Goal: Information Seeking & Learning: Learn about a topic

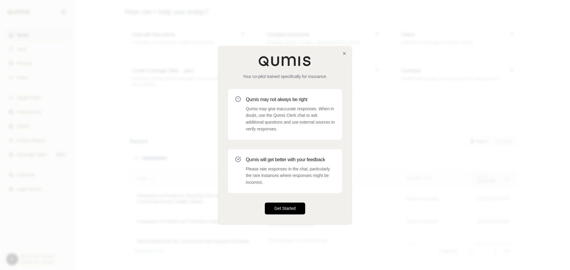
click at [269, 205] on button "Get Started" at bounding box center [285, 209] width 40 height 12
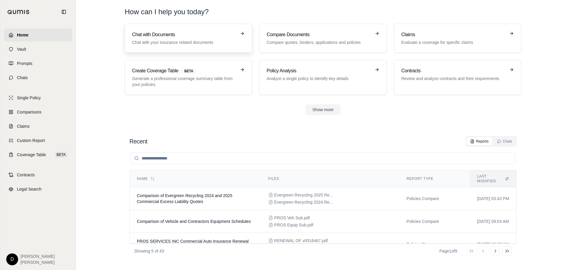
click at [213, 38] on h3 "Chat with Documents" at bounding box center [184, 34] width 104 height 7
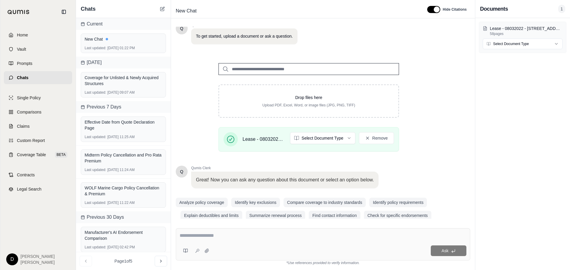
scroll to position [50, 0]
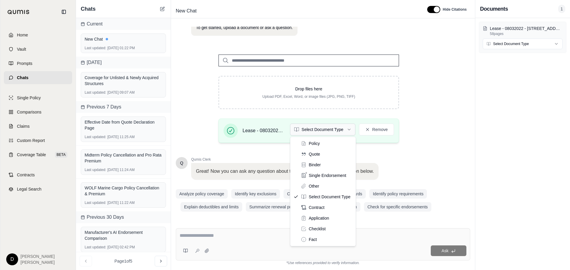
click at [336, 131] on html "Home Vault Prompts Chats Single Policy Comparisons Claims Custom Report Coverag…" at bounding box center [285, 135] width 570 height 270
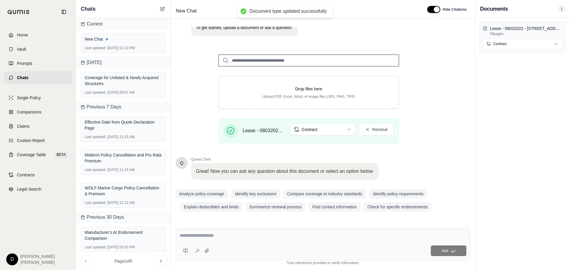
click at [208, 238] on textarea at bounding box center [323, 235] width 287 height 7
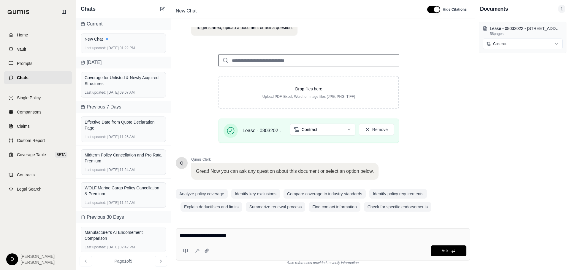
click at [238, 237] on textarea "**********" at bounding box center [323, 235] width 287 height 7
type textarea "**********"
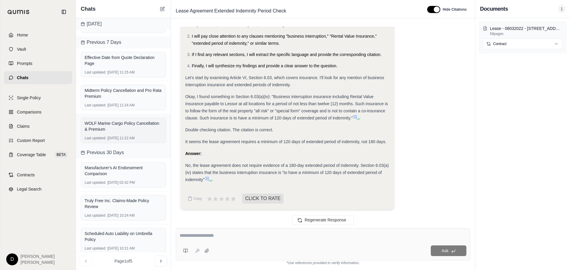
scroll to position [59, 0]
click at [24, 36] on span "Home" at bounding box center [22, 35] width 11 height 6
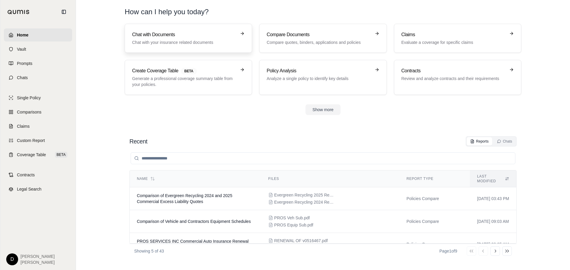
click at [180, 44] on p "Chat with your insurance related documents" at bounding box center [184, 42] width 104 height 6
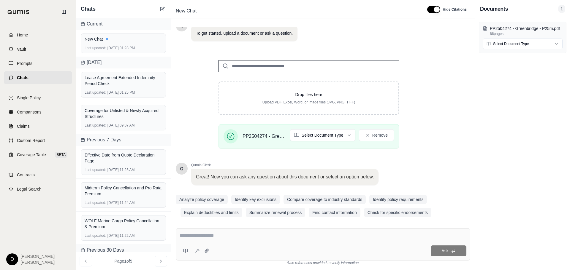
scroll to position [50, 0]
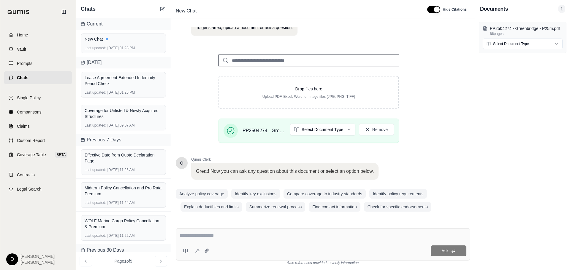
click at [206, 239] on textarea at bounding box center [323, 235] width 287 height 7
type textarea "**********"
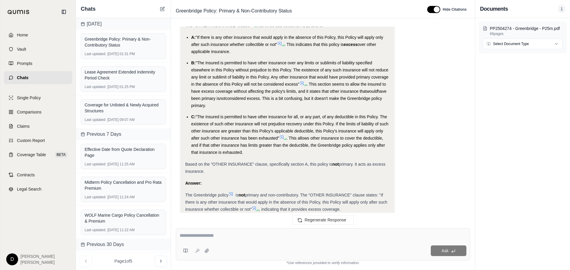
scroll to position [240, 0]
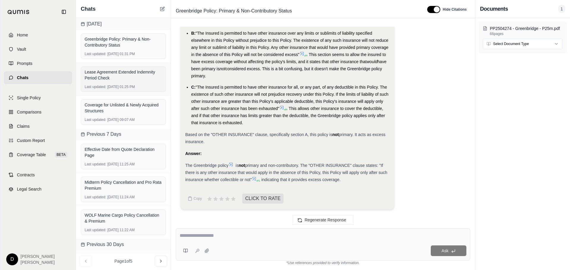
click at [113, 72] on div "Lease Agreement Extended Indemnity Period Check" at bounding box center [123, 75] width 77 height 12
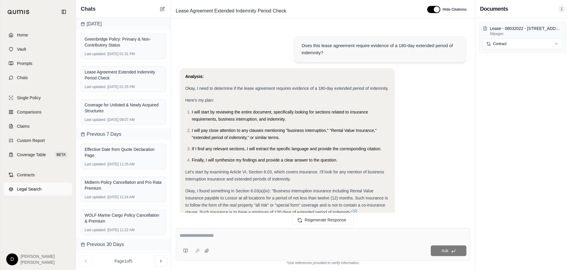
scroll to position [94, 0]
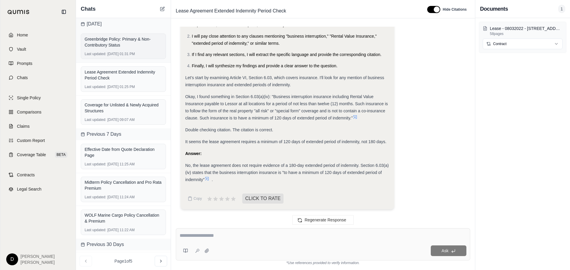
click at [112, 50] on div "Greenbridge Policy: Primary & Non-Contributory Status Last updated: [DATE] 01:3…" at bounding box center [123, 47] width 85 height 26
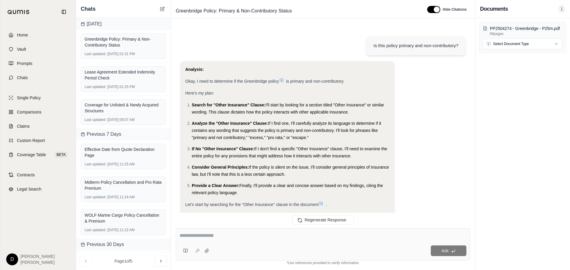
scroll to position [240, 0]
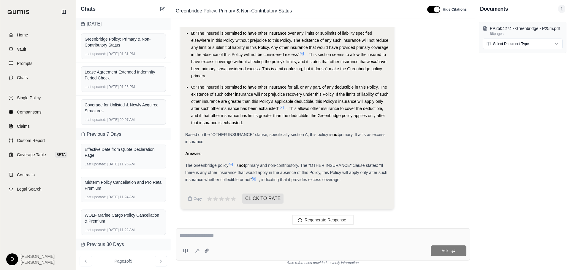
click at [215, 238] on textarea at bounding box center [323, 235] width 287 height 7
type textarea "**********"
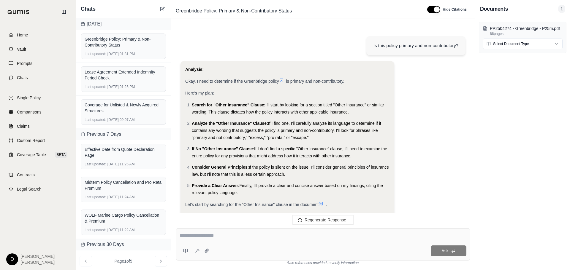
scroll to position [581, 0]
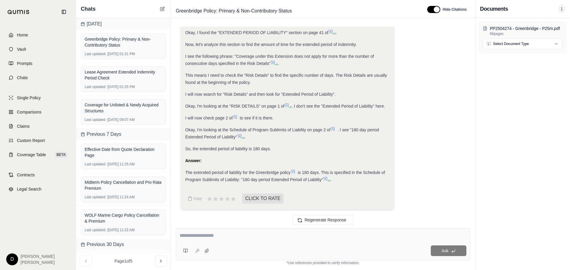
click at [259, 235] on textarea at bounding box center [323, 235] width 287 height 7
type textarea "**********"
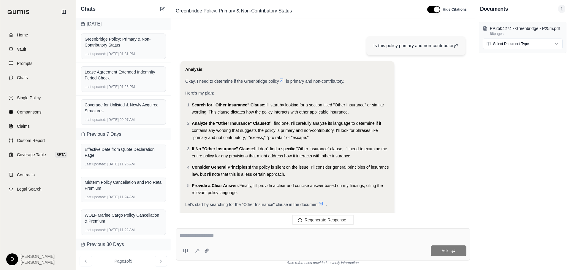
scroll to position [1145, 0]
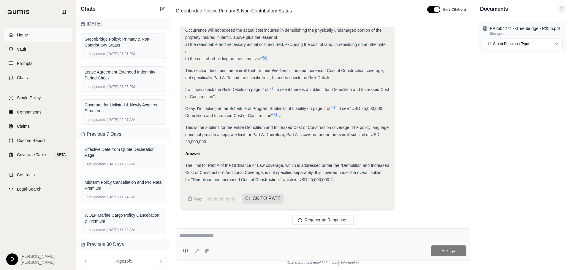
click at [25, 38] on link "Home" at bounding box center [38, 34] width 68 height 13
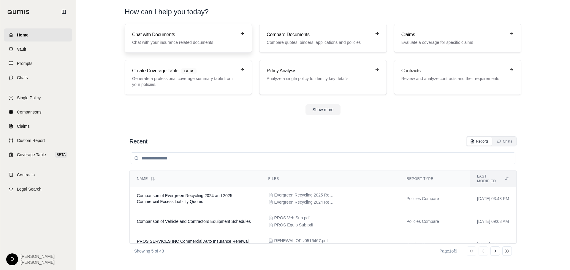
click at [185, 39] on p "Chat with your insurance related documents" at bounding box center [184, 42] width 104 height 6
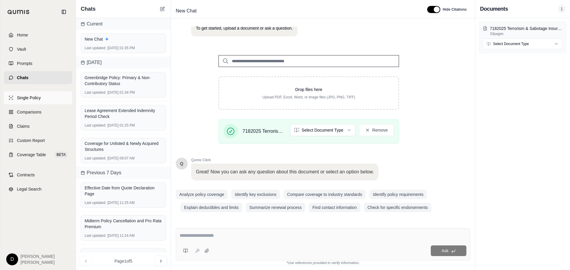
scroll to position [50, 0]
click at [109, 86] on div "Greenbridge Policy: Primary & Non-Contributory Status" at bounding box center [123, 81] width 77 height 12
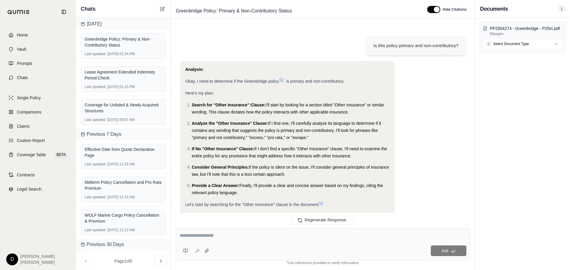
scroll to position [1145, 0]
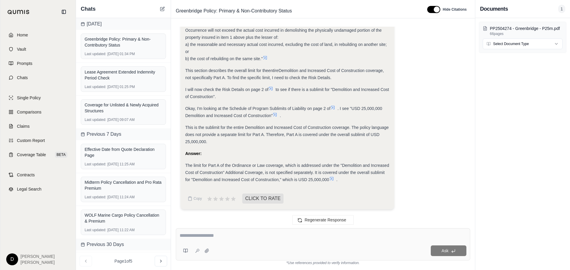
click at [212, 236] on textarea at bounding box center [323, 235] width 287 height 7
type textarea "*"
type textarea "**********"
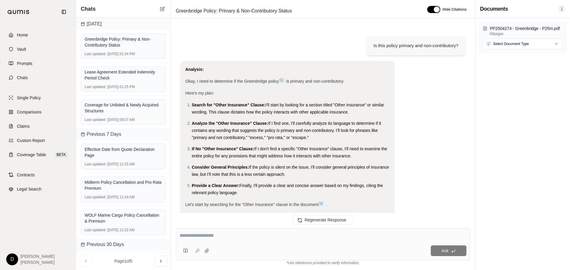
scroll to position [1655, 0]
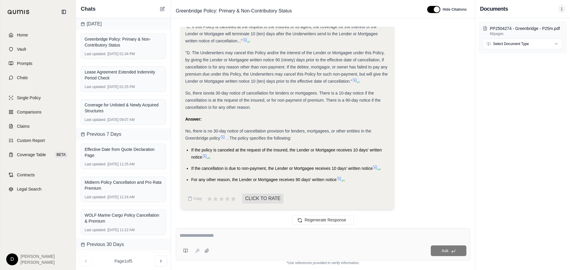
click at [339, 179] on icon at bounding box center [338, 179] width 5 height 5
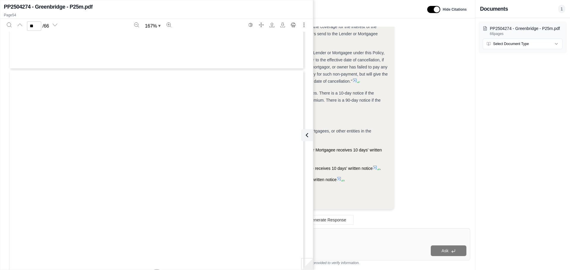
type input "**"
click at [306, 138] on icon at bounding box center [305, 135] width 7 height 7
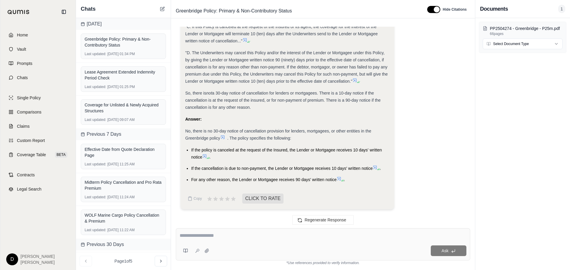
click at [210, 233] on textarea at bounding box center [323, 235] width 287 height 7
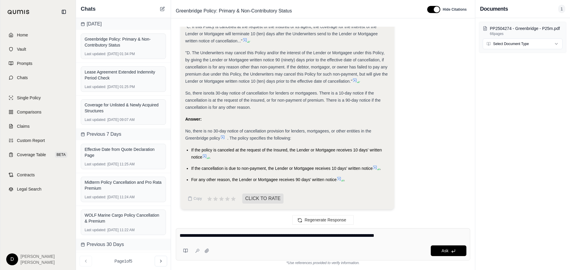
type textarea "**********"
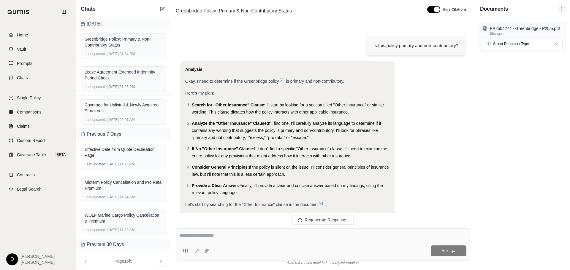
scroll to position [2318, 0]
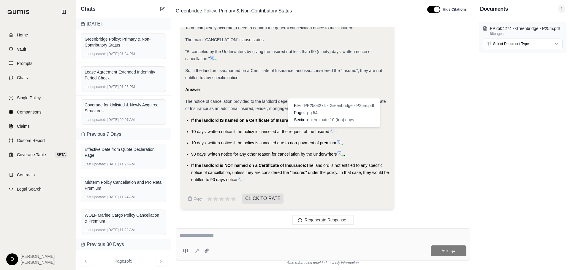
click at [333, 131] on icon at bounding box center [331, 130] width 5 height 5
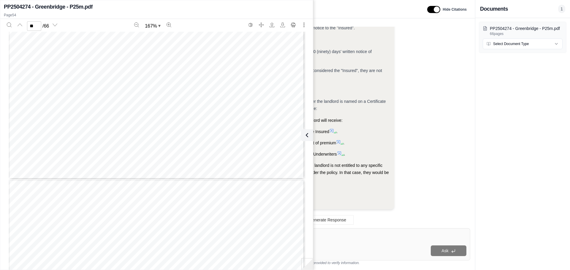
scroll to position [22470, 0]
type input "**"
click at [323, 238] on textarea at bounding box center [323, 235] width 287 height 7
click at [308, 137] on icon at bounding box center [305, 135] width 7 height 7
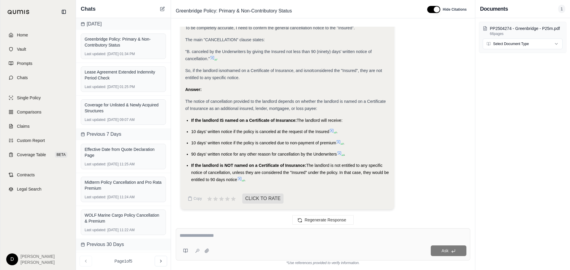
click at [205, 239] on textarea at bounding box center [323, 235] width 287 height 7
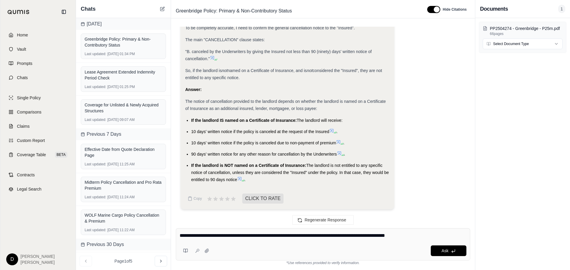
type textarea "**********"
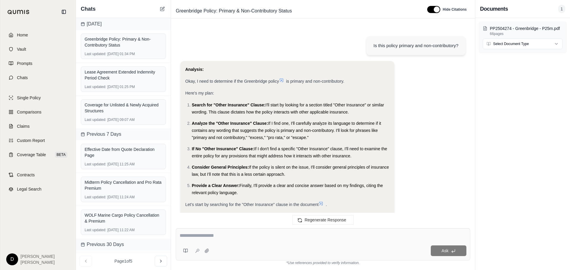
scroll to position [2619, 0]
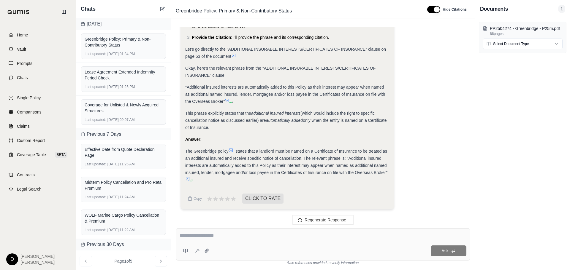
drag, startPoint x: 348, startPoint y: 157, endPoint x: 387, endPoint y: 173, distance: 42.8
click at [387, 173] on div "The Greenbridge policy states that a landlord must be named on a Certificate of…" at bounding box center [287, 166] width 204 height 36
copy span "Additional insured interests are automatically added to this Policy as their in…"
click at [32, 32] on link "Home" at bounding box center [38, 34] width 68 height 13
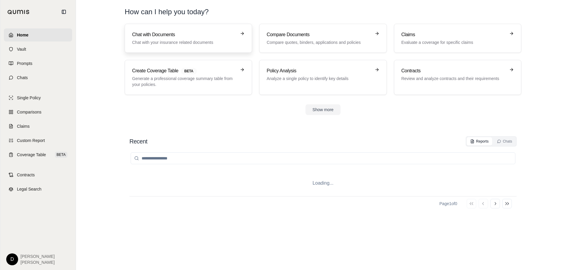
click at [193, 37] on h3 "Chat with Documents" at bounding box center [184, 34] width 104 height 7
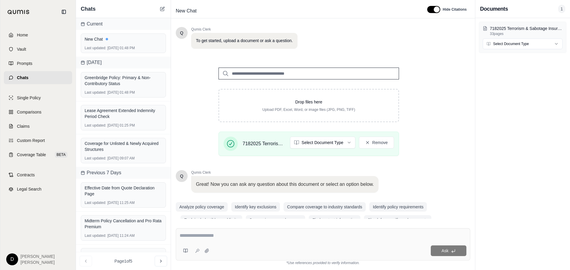
scroll to position [50, 0]
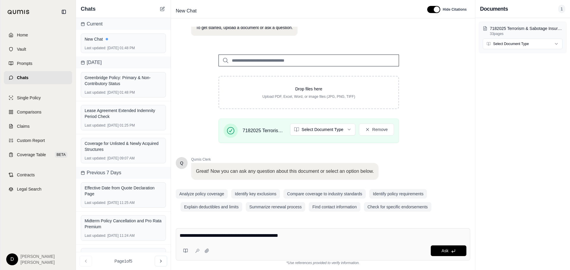
type textarea "**********"
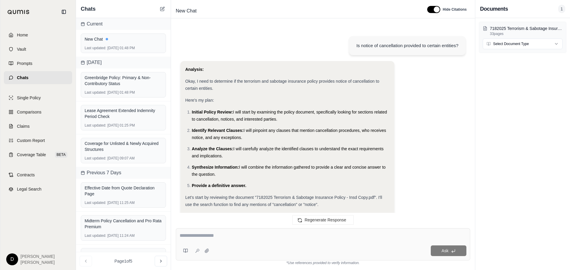
scroll to position [183, 0]
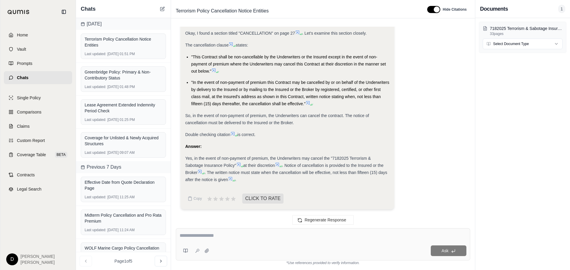
click at [220, 238] on textarea at bounding box center [323, 235] width 287 height 7
click at [201, 235] on textarea at bounding box center [323, 235] width 287 height 7
type textarea "**********"
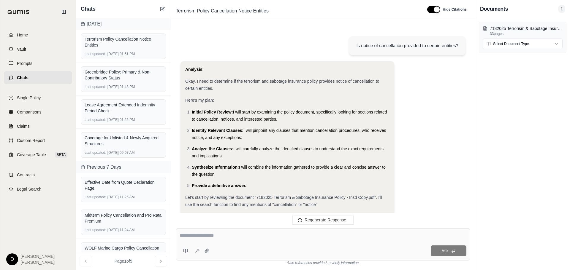
scroll to position [634, 0]
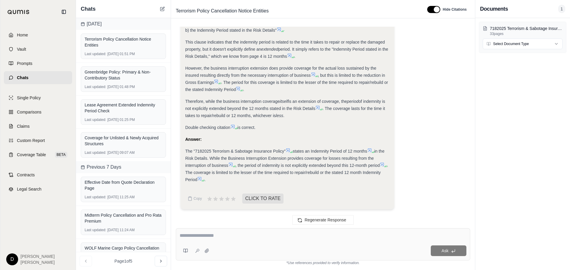
click at [24, 76] on span "Chats" at bounding box center [23, 78] width 12 height 6
click at [24, 33] on span "Home" at bounding box center [22, 35] width 11 height 6
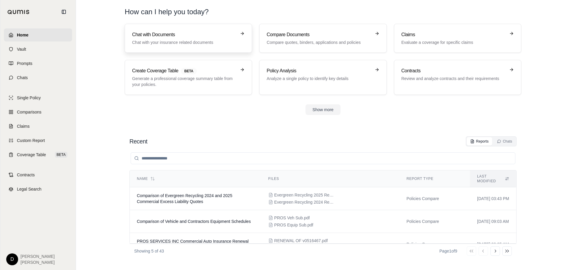
click at [204, 41] on p "Chat with your insurance related documents" at bounding box center [184, 42] width 104 height 6
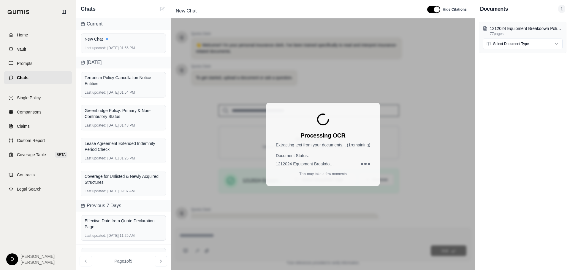
scroll to position [50, 0]
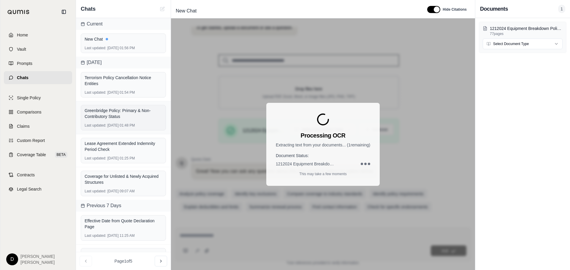
click at [118, 118] on div "Greenbridge Policy: Primary & Non-Contributory Status" at bounding box center [123, 114] width 77 height 12
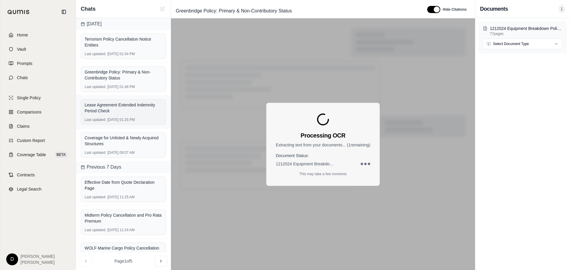
click at [118, 114] on div "Lease Agreement Extended Indemnity Period Check" at bounding box center [123, 108] width 77 height 12
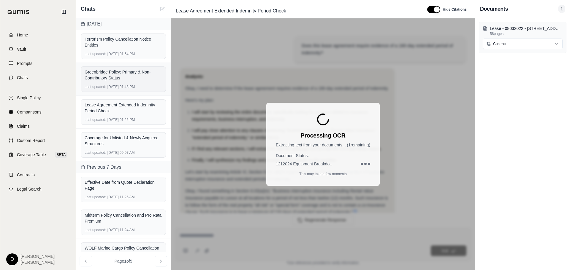
scroll to position [94, 0]
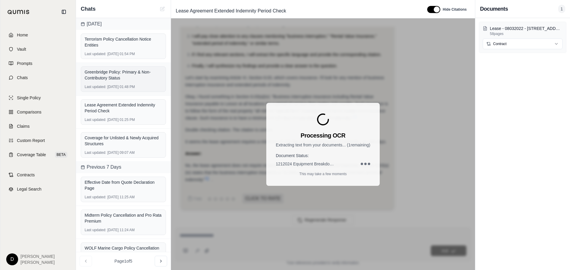
click at [118, 85] on div "Last updated: [DATE] 01:48 PM" at bounding box center [123, 87] width 77 height 5
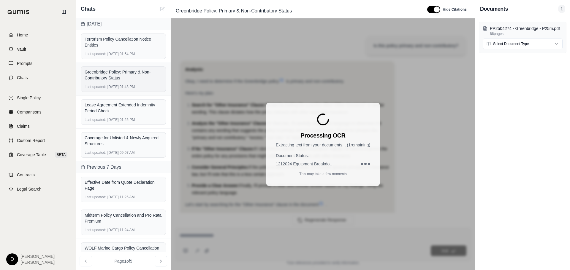
scroll to position [2619, 0]
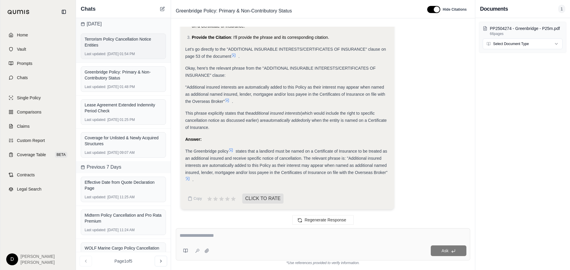
click at [115, 52] on div "Last updated: [DATE] 01:54 PM" at bounding box center [123, 54] width 77 height 5
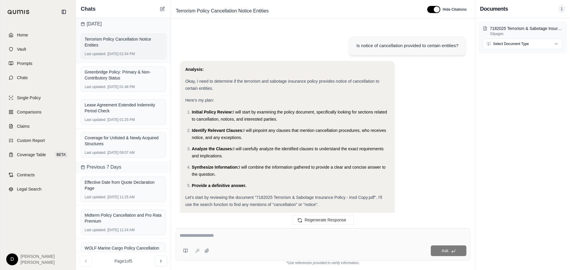
scroll to position [634, 0]
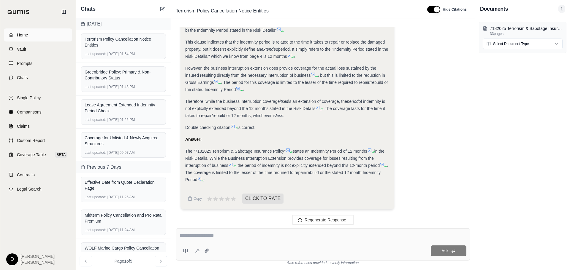
click at [20, 36] on span "Home" at bounding box center [22, 35] width 11 height 6
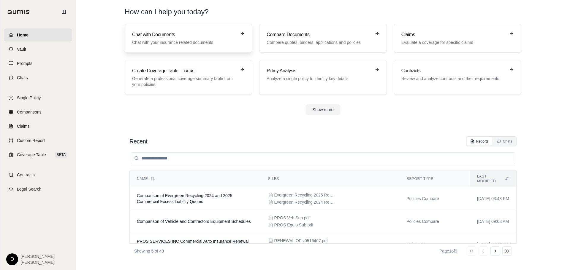
click at [167, 36] on h3 "Chat with Documents" at bounding box center [184, 34] width 104 height 7
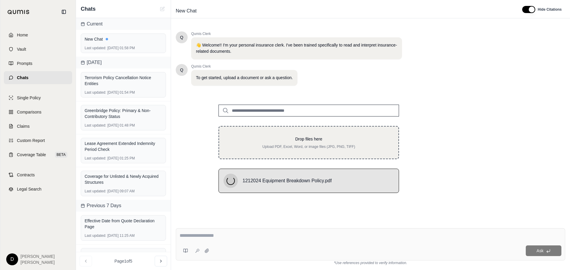
drag, startPoint x: 355, startPoint y: 117, endPoint x: 324, endPoint y: 138, distance: 37.3
click at [324, 138] on div "Drop files here Upload PDF, Excel, Word, or image files (JPG, PNG, TIFF)" at bounding box center [308, 142] width 180 height 33
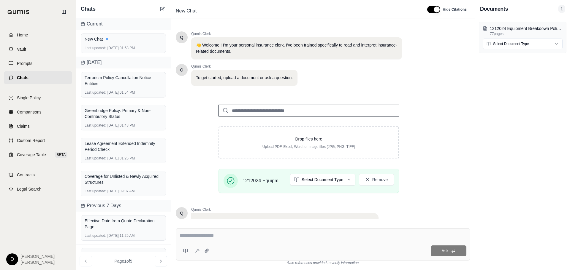
scroll to position [50, 0]
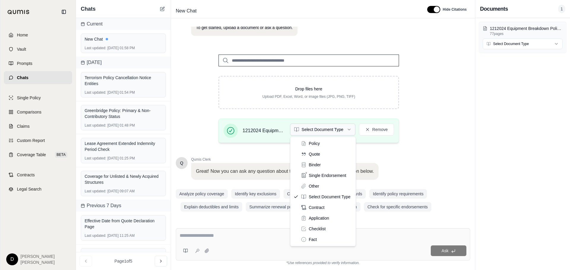
click at [345, 128] on html "Home Vault Prompts Chats Single Policy Comparisons Claims Custom Report Coverag…" at bounding box center [285, 135] width 570 height 270
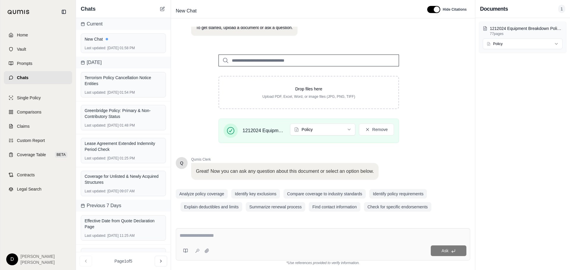
click at [218, 236] on textarea at bounding box center [323, 235] width 287 height 7
type textarea "**********"
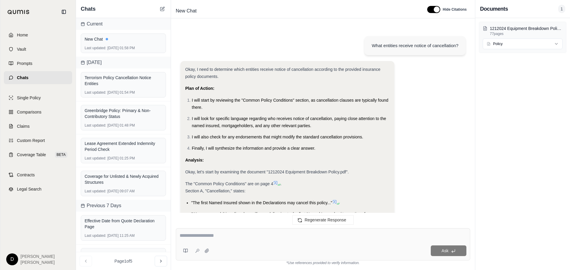
scroll to position [279, 0]
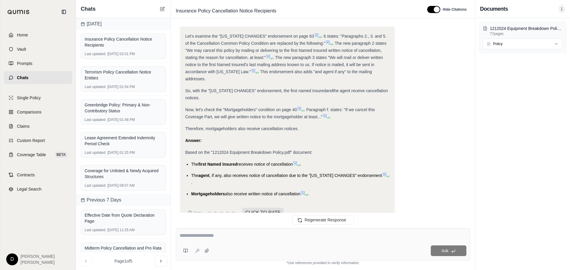
click at [303, 191] on icon at bounding box center [302, 193] width 5 height 5
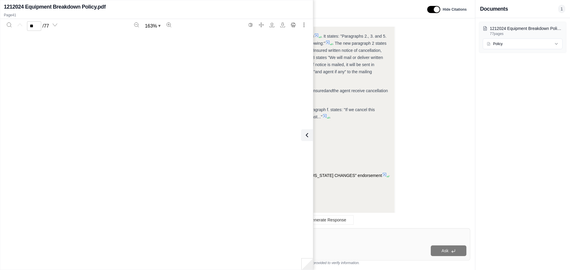
type input "**"
click at [305, 139] on icon at bounding box center [305, 135] width 7 height 7
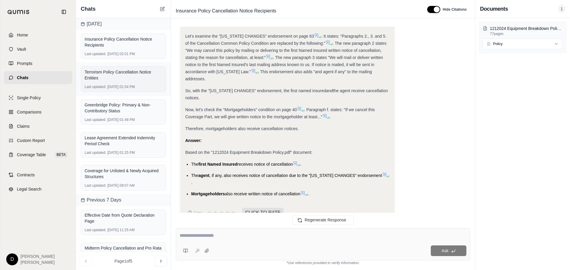
click at [100, 72] on div "Terrorism Policy Cancellation Notice Entities" at bounding box center [123, 75] width 77 height 12
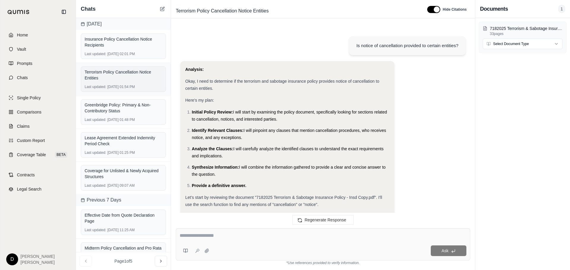
scroll to position [634, 0]
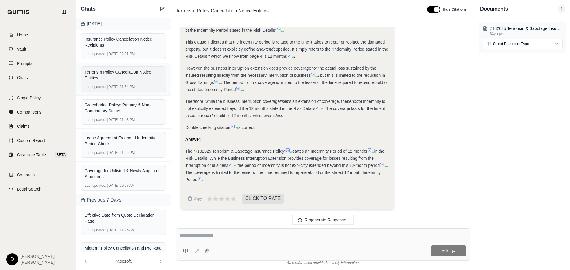
click at [129, 75] on div "Terrorism Policy Cancellation Notice Entities" at bounding box center [123, 75] width 77 height 12
click at [24, 35] on span "Home" at bounding box center [22, 35] width 11 height 6
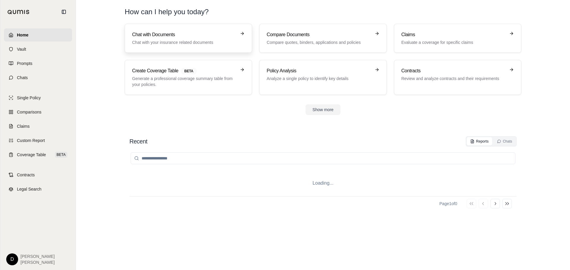
click at [152, 40] on p "Chat with your insurance related documents" at bounding box center [184, 42] width 104 height 6
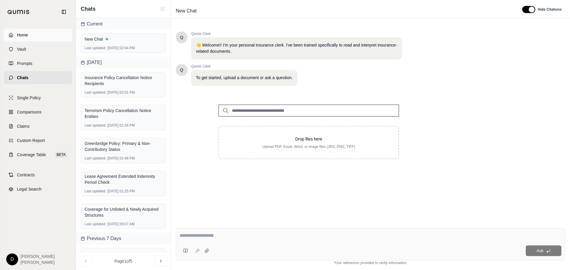
click at [21, 36] on span "Home" at bounding box center [22, 35] width 11 height 6
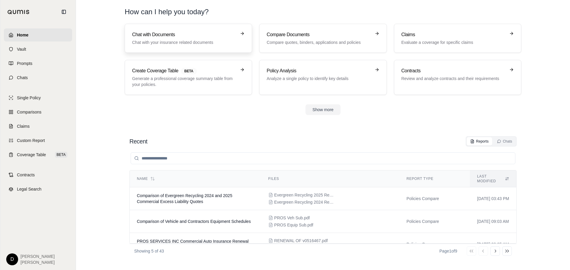
click at [197, 41] on p "Chat with your insurance related documents" at bounding box center [184, 42] width 104 height 6
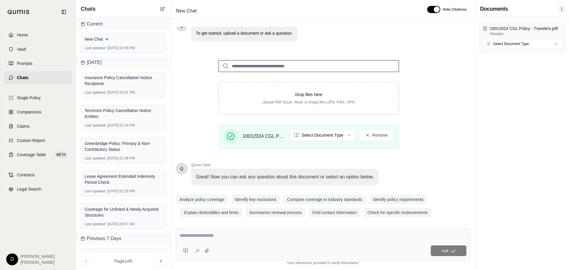
scroll to position [50, 0]
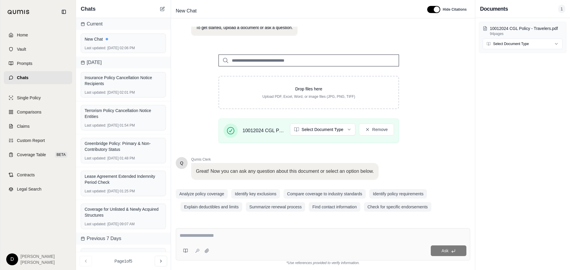
click at [211, 234] on textarea at bounding box center [323, 235] width 287 height 7
type textarea "**********"
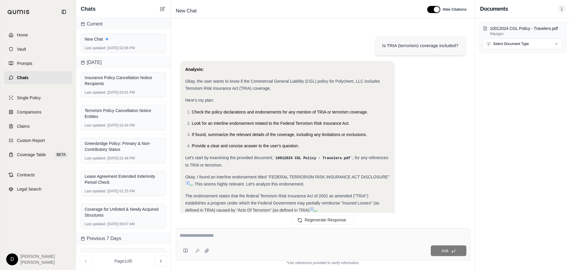
scroll to position [187, 0]
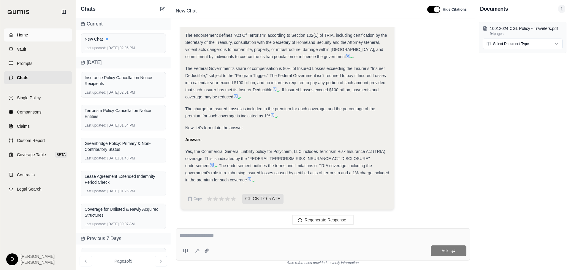
click at [23, 36] on span "Home" at bounding box center [22, 35] width 11 height 6
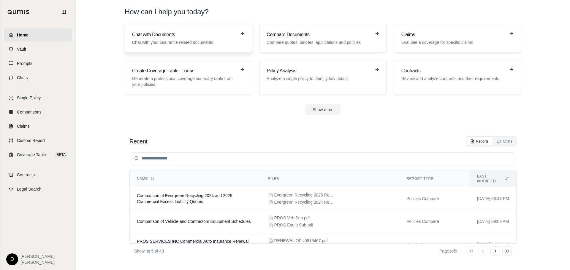
click at [150, 36] on h3 "Chat with Documents" at bounding box center [184, 34] width 104 height 7
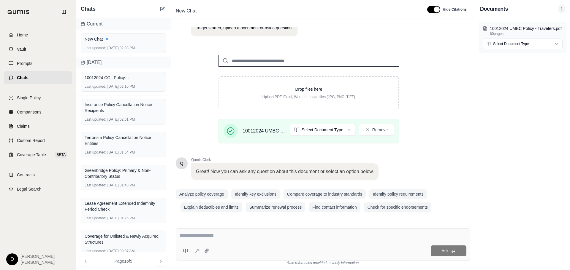
scroll to position [50, 0]
click at [213, 234] on textarea at bounding box center [323, 235] width 287 height 7
type textarea "**********"
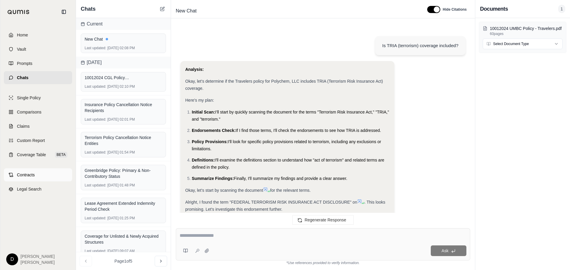
scroll to position [459, 0]
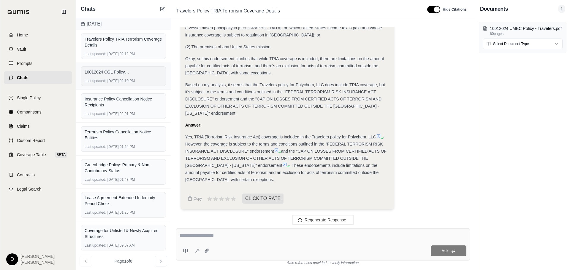
click at [114, 68] on div "10012024 CGL Policy - Travelers.pdf Last updated: [DATE] 02:10 PM" at bounding box center [123, 76] width 85 height 20
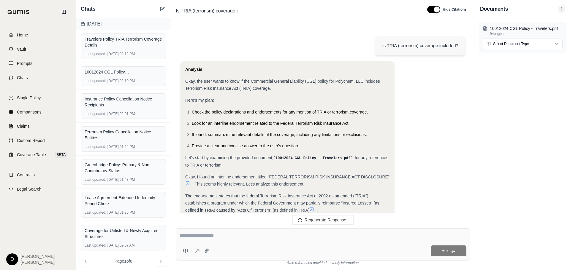
scroll to position [187, 0]
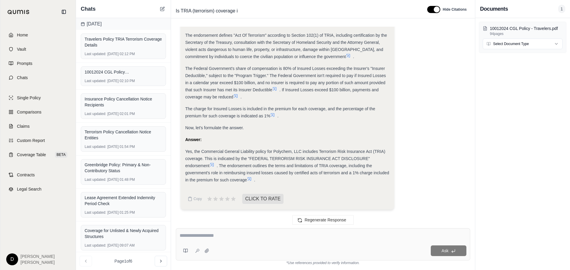
click at [212, 239] on textarea at bounding box center [323, 235] width 287 height 7
type textarea "**********"
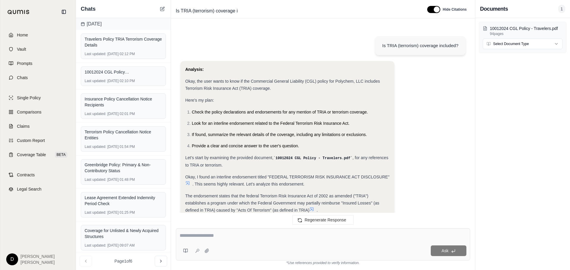
scroll to position [485, 0]
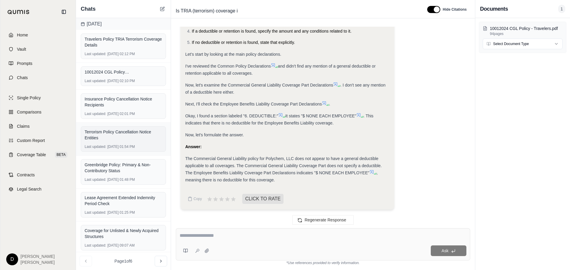
click at [115, 137] on div "Terrorism Policy Cancellation Notice Entities" at bounding box center [123, 135] width 77 height 12
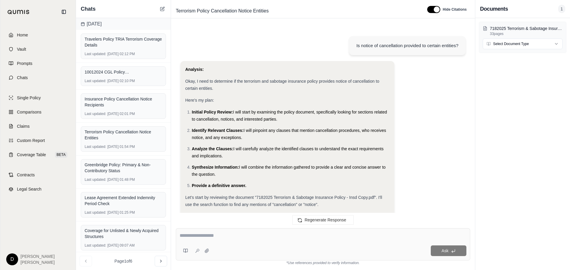
scroll to position [634, 0]
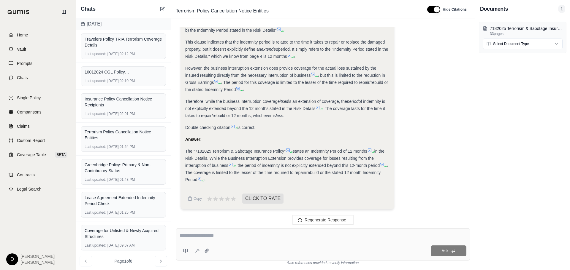
click at [207, 239] on textarea at bounding box center [323, 235] width 287 height 7
type textarea "**********"
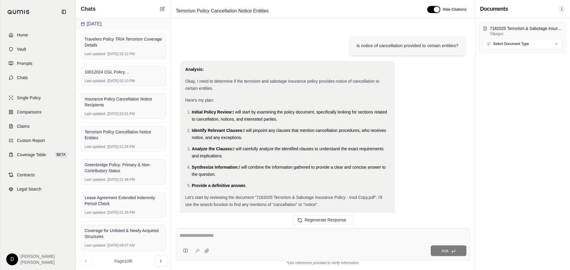
scroll to position [1029, 0]
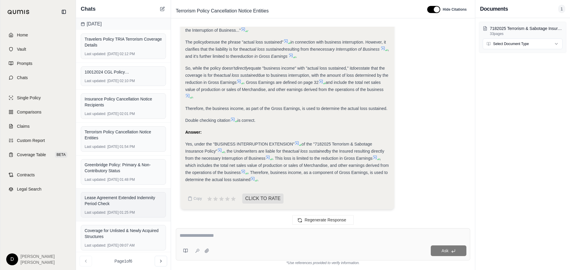
click at [117, 201] on div "Lease Agreement Extended Indemnity Period Check" at bounding box center [123, 201] width 77 height 12
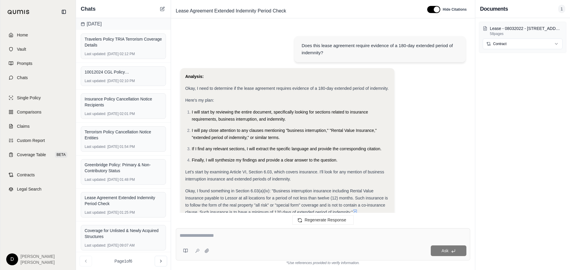
scroll to position [94, 0]
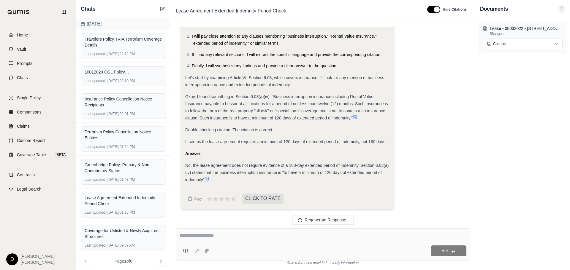
click at [223, 236] on textarea at bounding box center [323, 235] width 287 height 7
click at [215, 234] on textarea at bounding box center [323, 235] width 287 height 7
type textarea "**********"
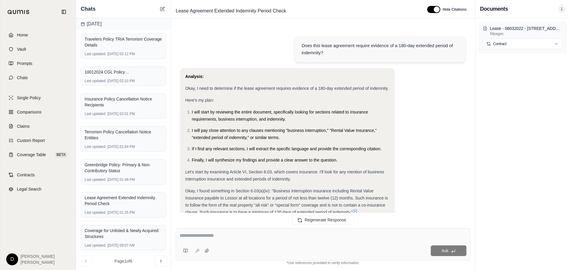
scroll to position [357, 0]
